Goal: Task Accomplishment & Management: Use online tool/utility

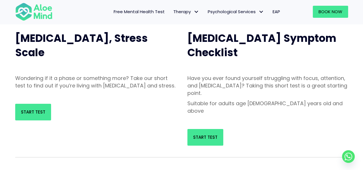
scroll to position [66, 0]
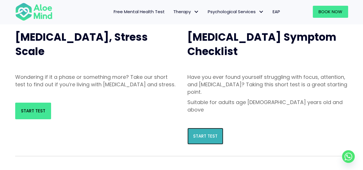
click at [214, 128] on link "Start Test" at bounding box center [205, 136] width 36 height 17
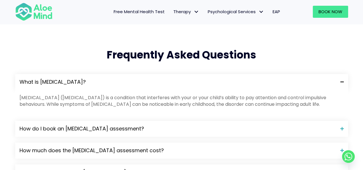
scroll to position [578, 0]
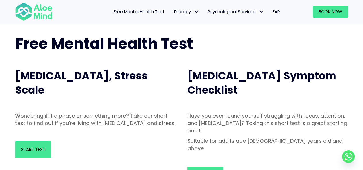
scroll to position [69, 0]
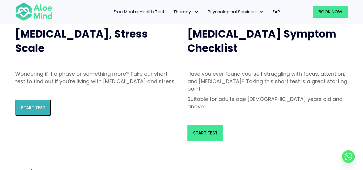
click at [28, 112] on link "Start Test" at bounding box center [33, 108] width 36 height 17
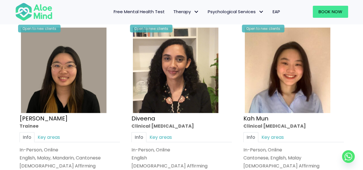
scroll to position [287, 0]
